Goal: Go to known website: Access a specific website the user already knows

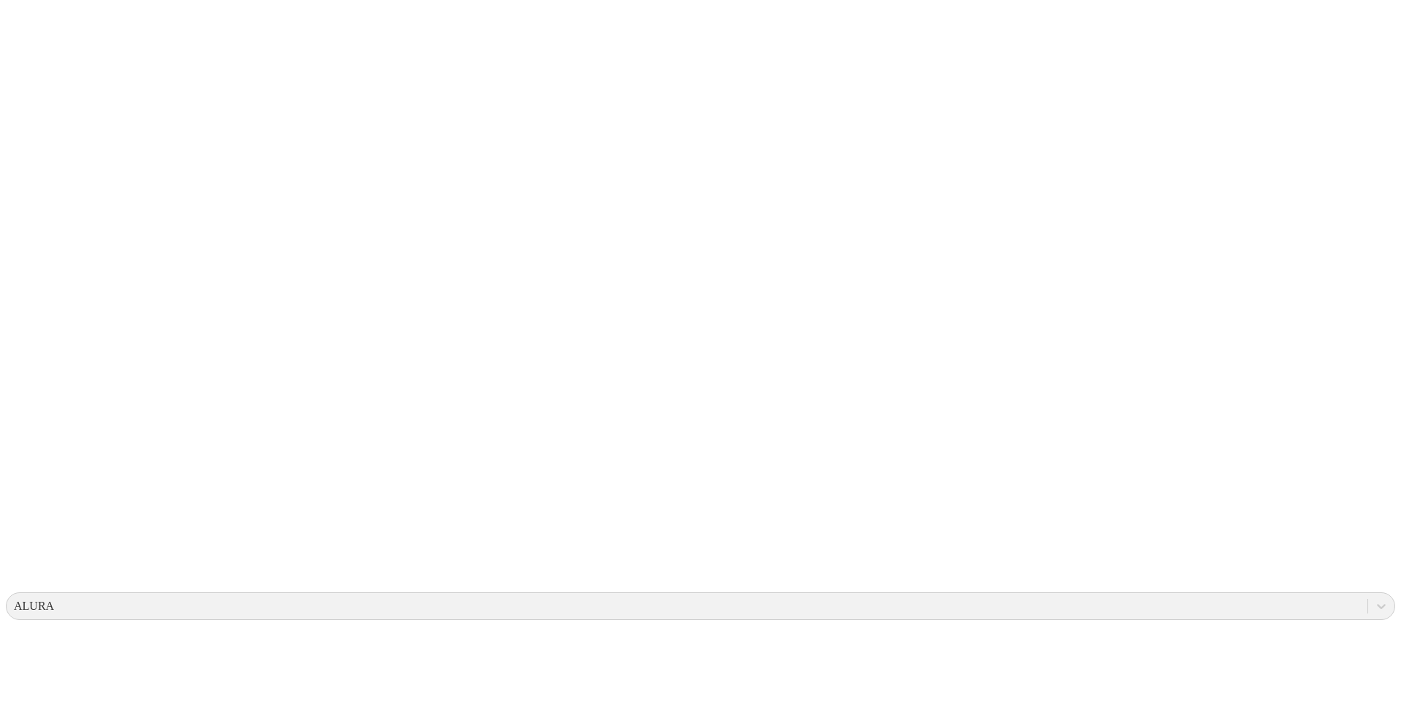
click at [31, 275] on icon at bounding box center [28, 297] width 45 height 45
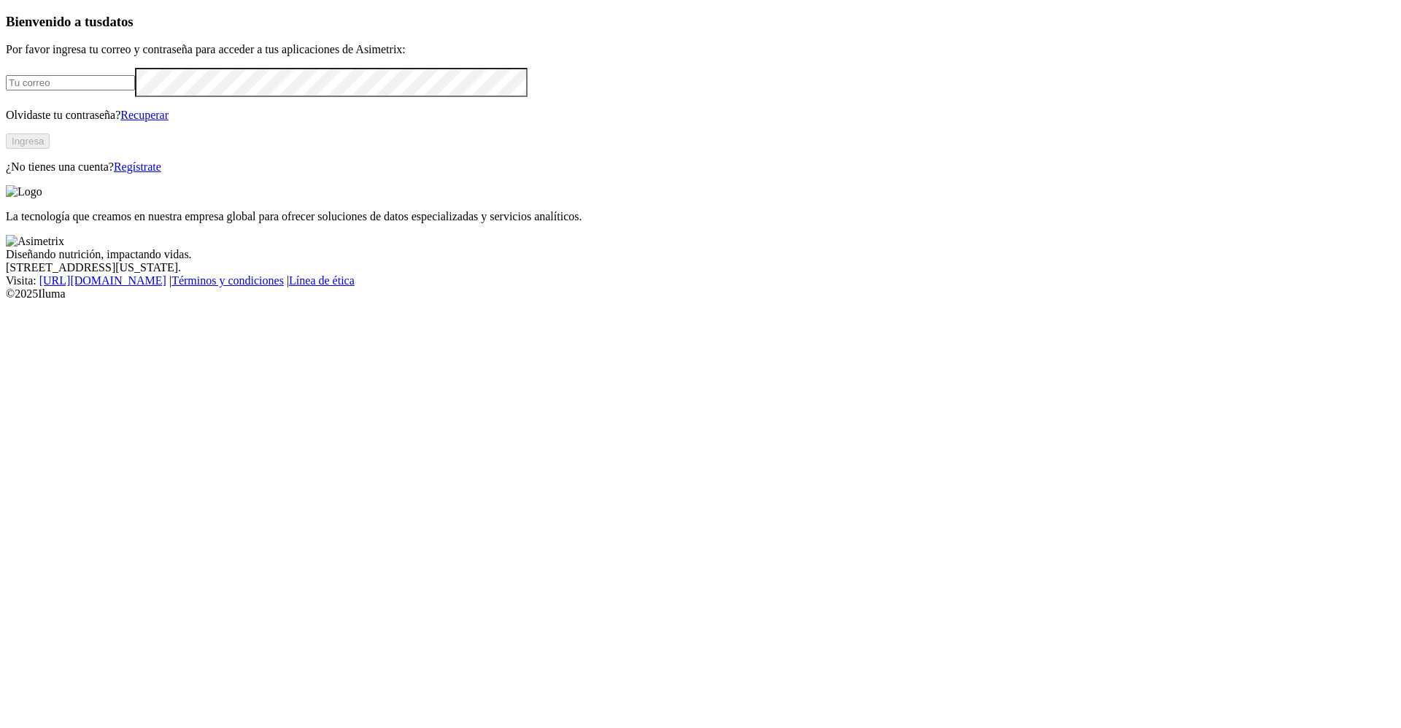
type input "[PERSON_NAME][EMAIL_ADDRESS][PERSON_NAME][DOMAIN_NAME]"
click at [50, 149] on button "Ingresa" at bounding box center [28, 141] width 44 height 15
